Goal: Navigation & Orientation: Understand site structure

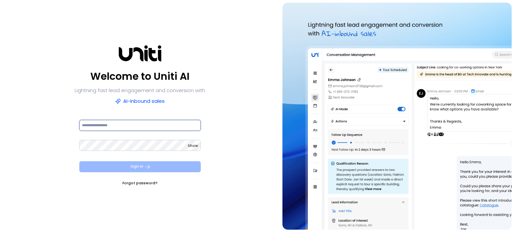
type input "**********"
click at [129, 168] on button "Sign In" at bounding box center [139, 167] width 121 height 11
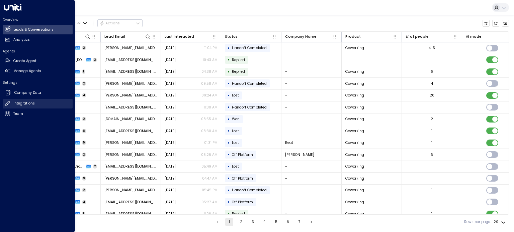
click at [23, 103] on h2 "Integrations" at bounding box center [23, 103] width 21 height 5
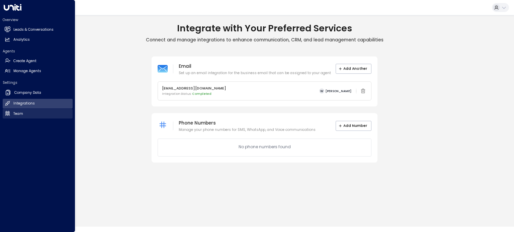
click at [5, 112] on icon at bounding box center [8, 114] width 6 height 6
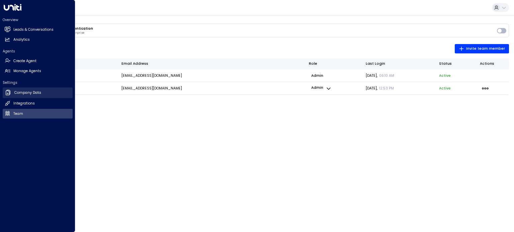
click at [11, 93] on icon at bounding box center [8, 92] width 7 height 7
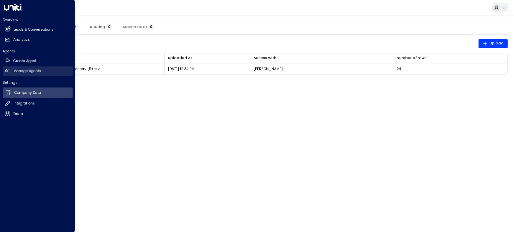
click at [19, 73] on h2 "Manage Agents" at bounding box center [27, 71] width 28 height 5
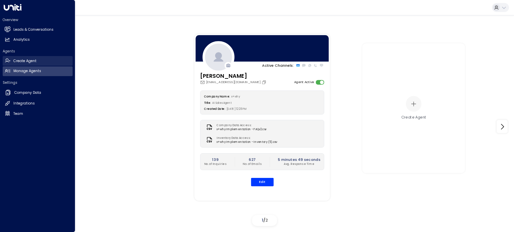
click at [20, 63] on h2 "Create Agent" at bounding box center [24, 61] width 23 height 5
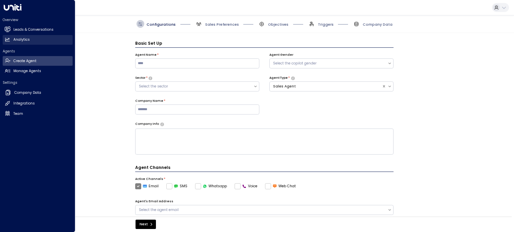
scroll to position [7, 0]
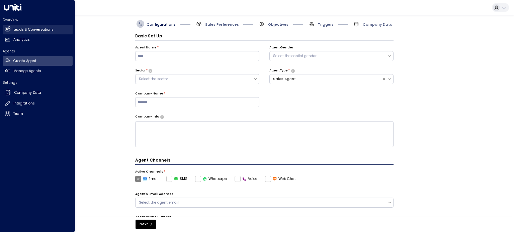
click at [32, 27] on h2 "Leads & Conversations" at bounding box center [33, 29] width 40 height 5
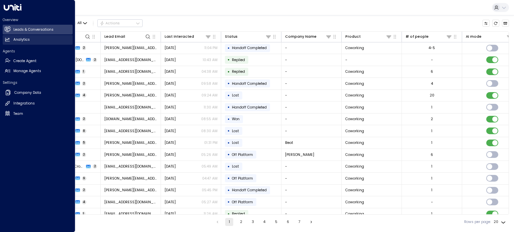
click at [11, 37] on link "Analytics Analytics" at bounding box center [38, 40] width 70 height 10
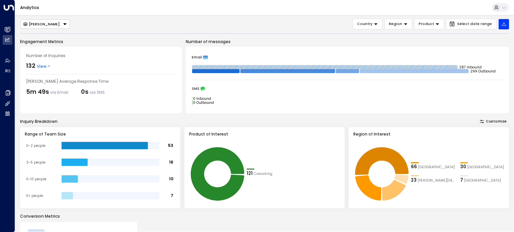
click at [205, 55] on icon at bounding box center [205, 57] width 5 height 5
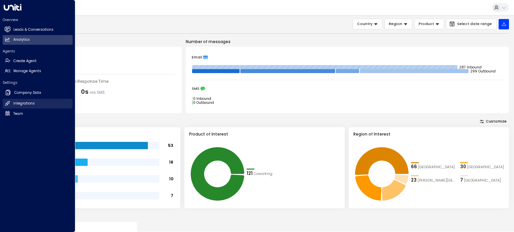
click at [22, 100] on link "Integrations Integrations" at bounding box center [38, 104] width 70 height 10
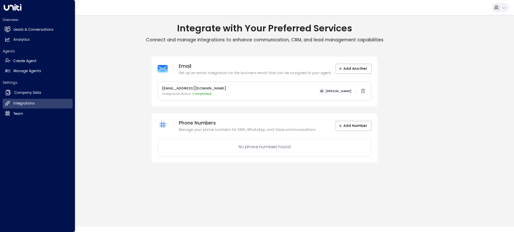
click at [10, 8] on icon at bounding box center [13, 7] width 18 height 7
click at [21, 30] on h2 "Leads & Conversations" at bounding box center [33, 29] width 40 height 5
